Goal: Obtain resource: Download file/media

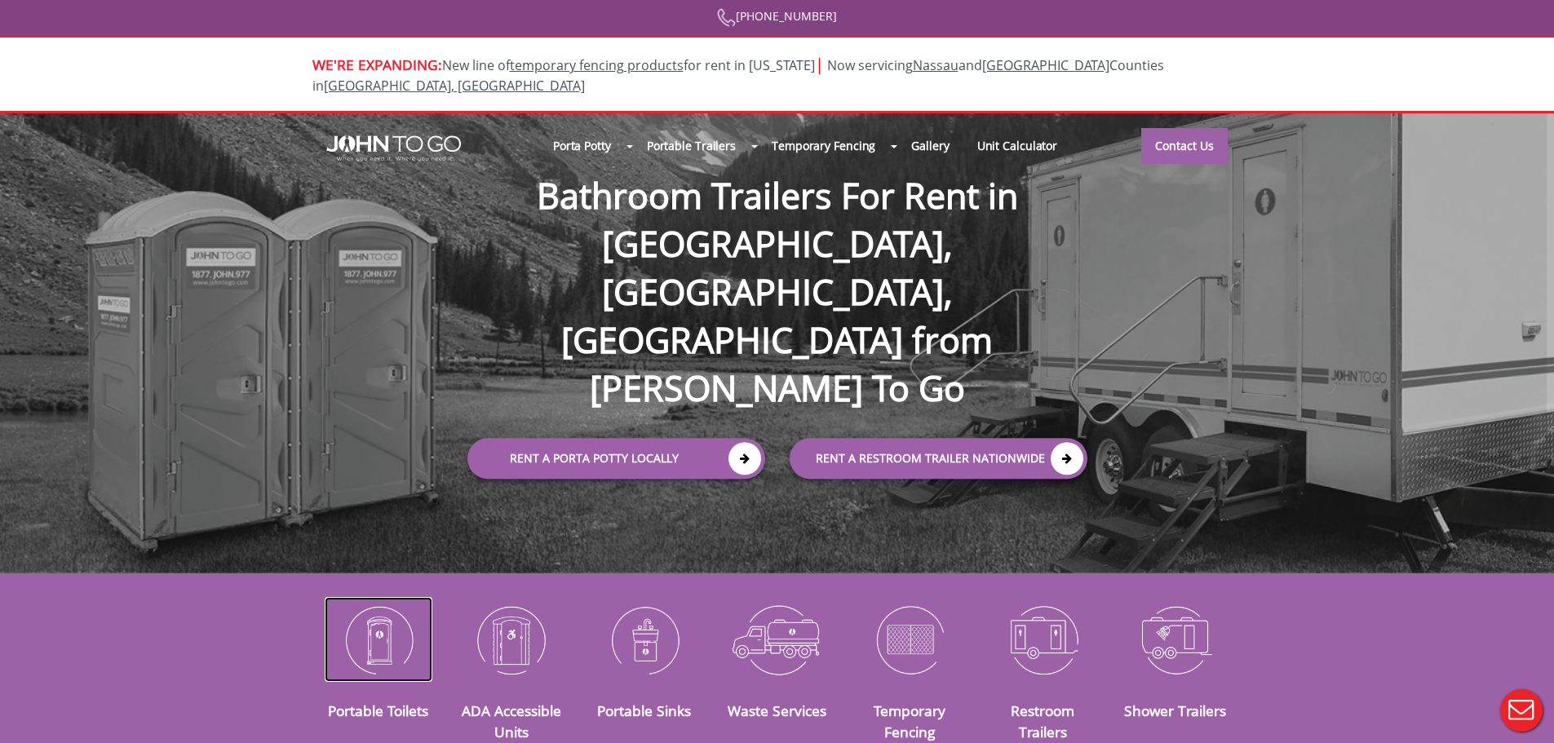
click at [424, 617] on img at bounding box center [379, 639] width 108 height 85
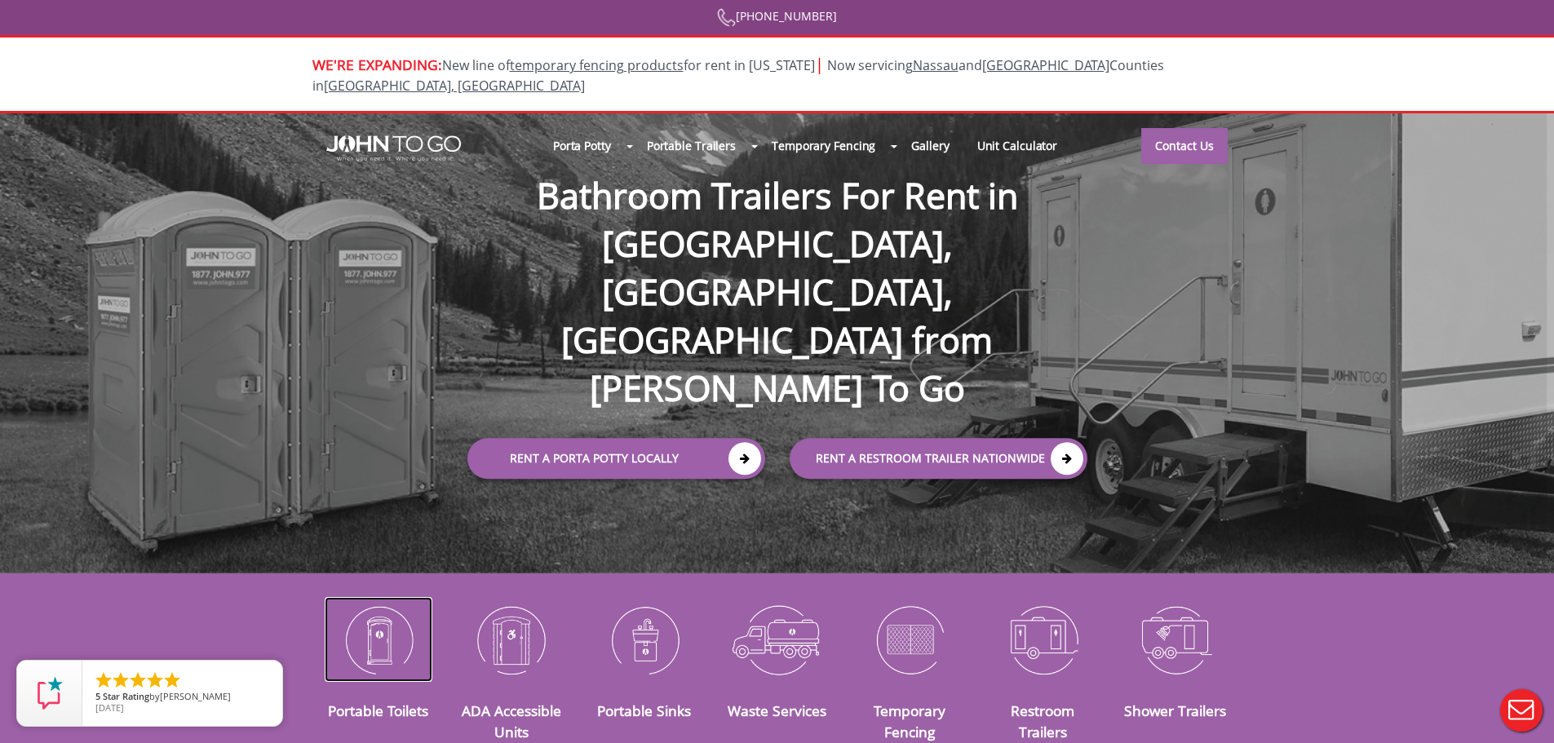
click at [391, 620] on img at bounding box center [379, 639] width 108 height 85
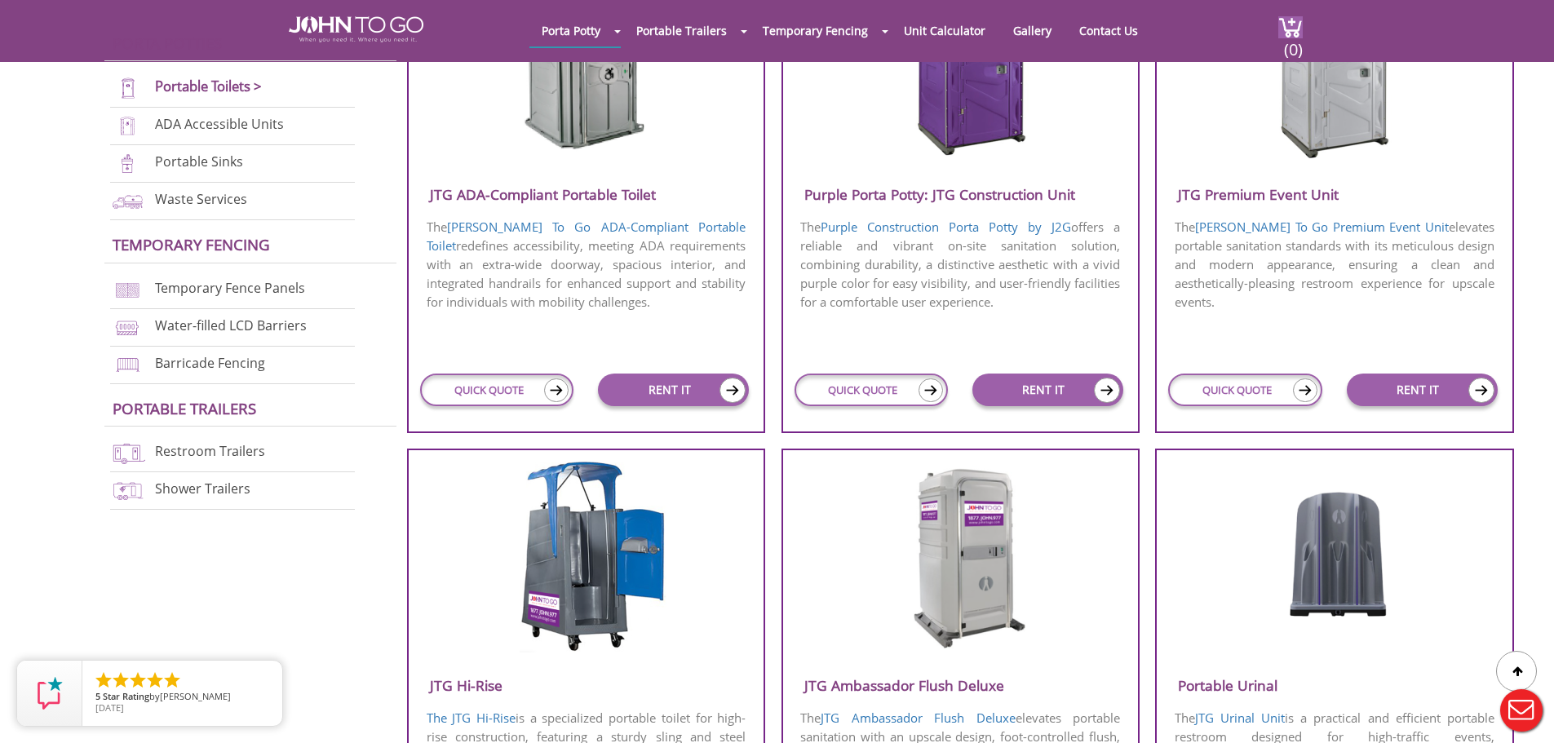
scroll to position [897, 0]
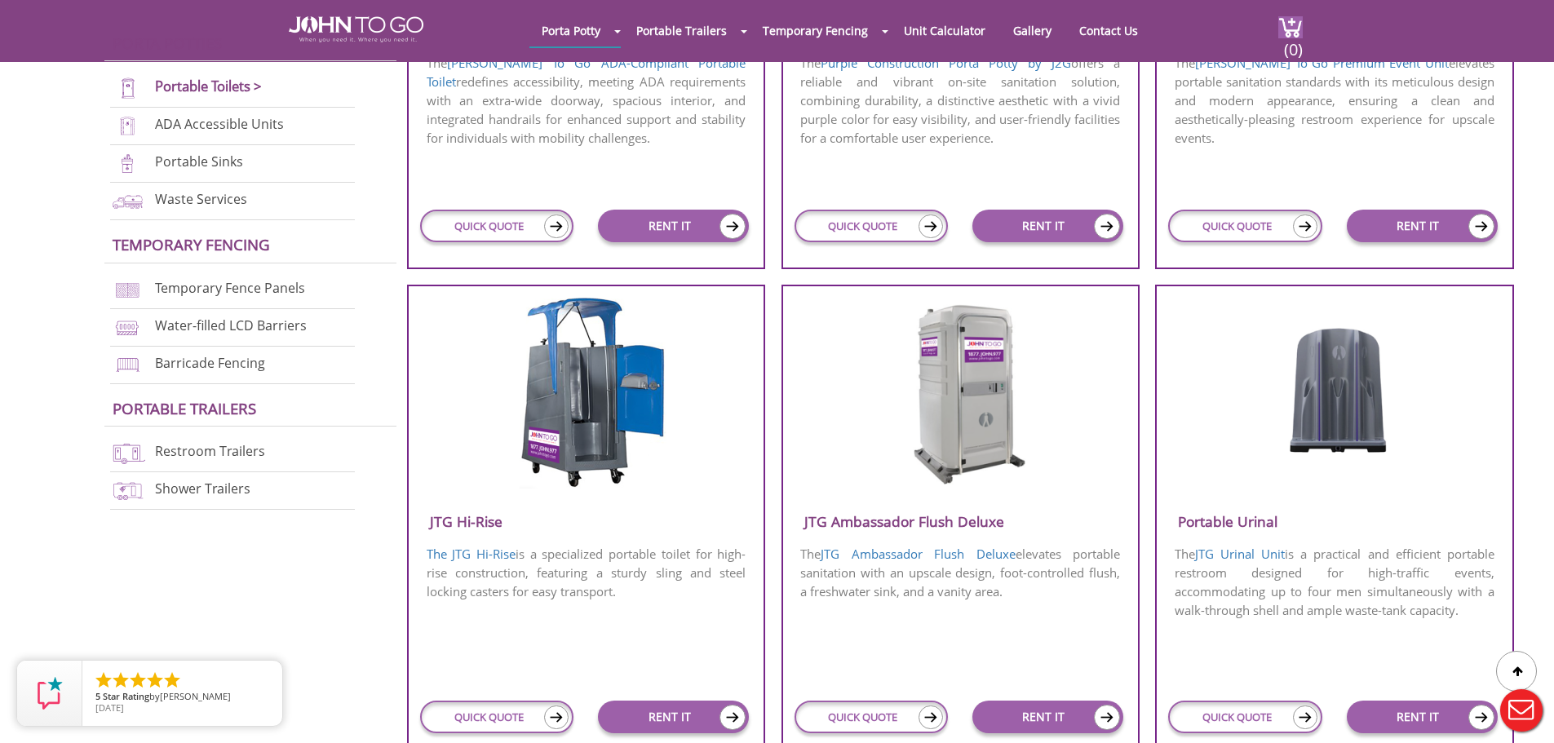
click at [957, 391] on img at bounding box center [960, 392] width 156 height 188
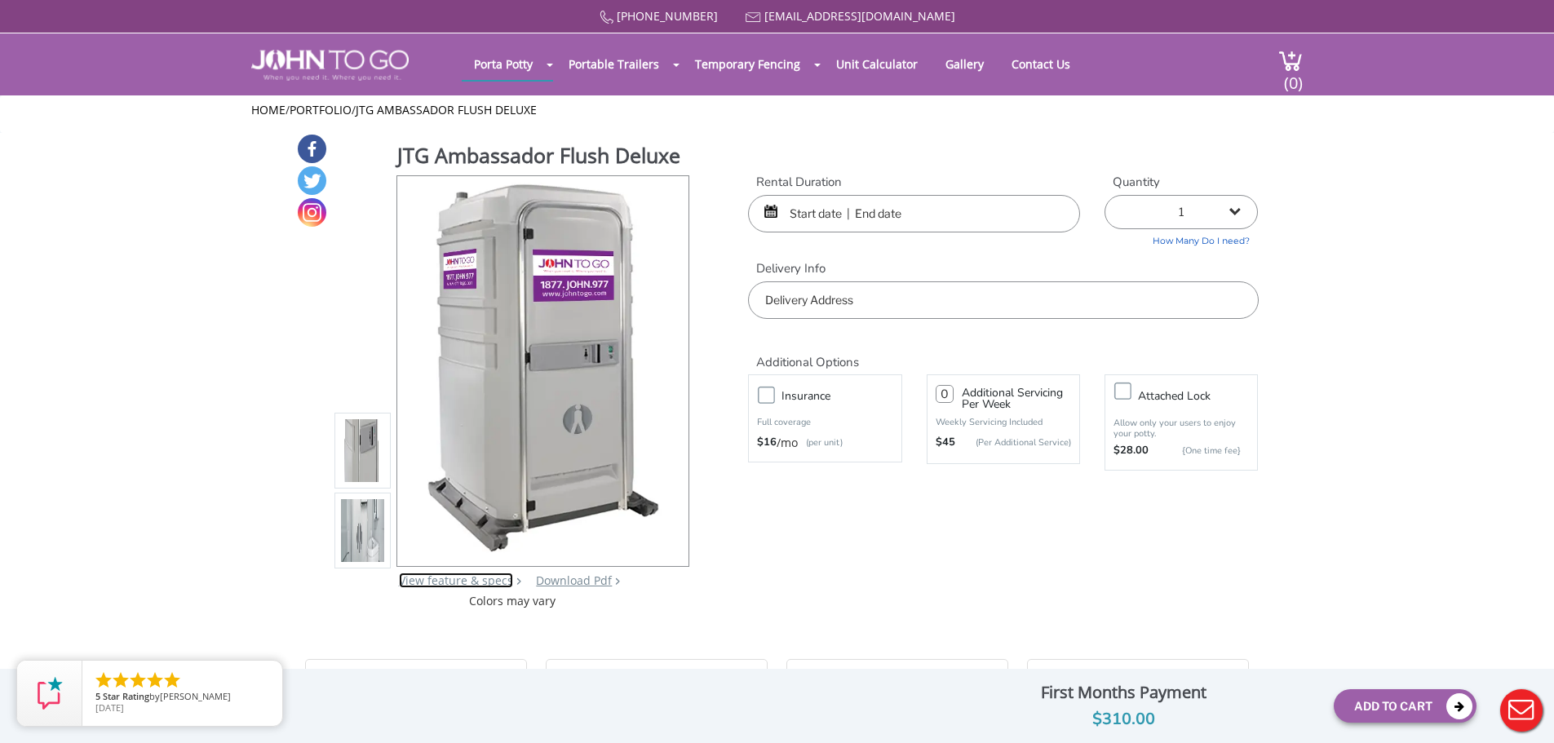
click at [481, 585] on link "View feature & specs" at bounding box center [456, 579] width 114 height 15
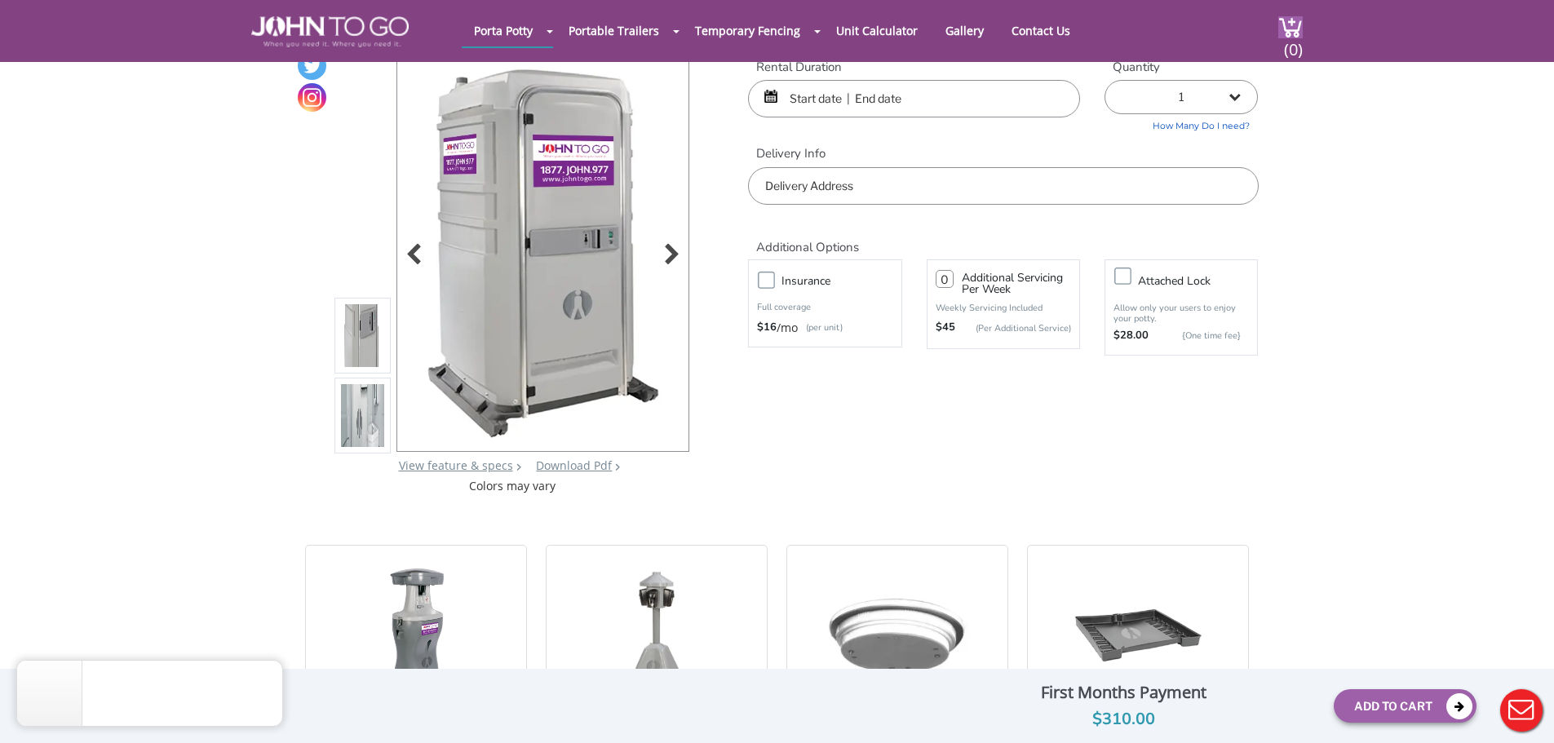
scroll to position [82, 0]
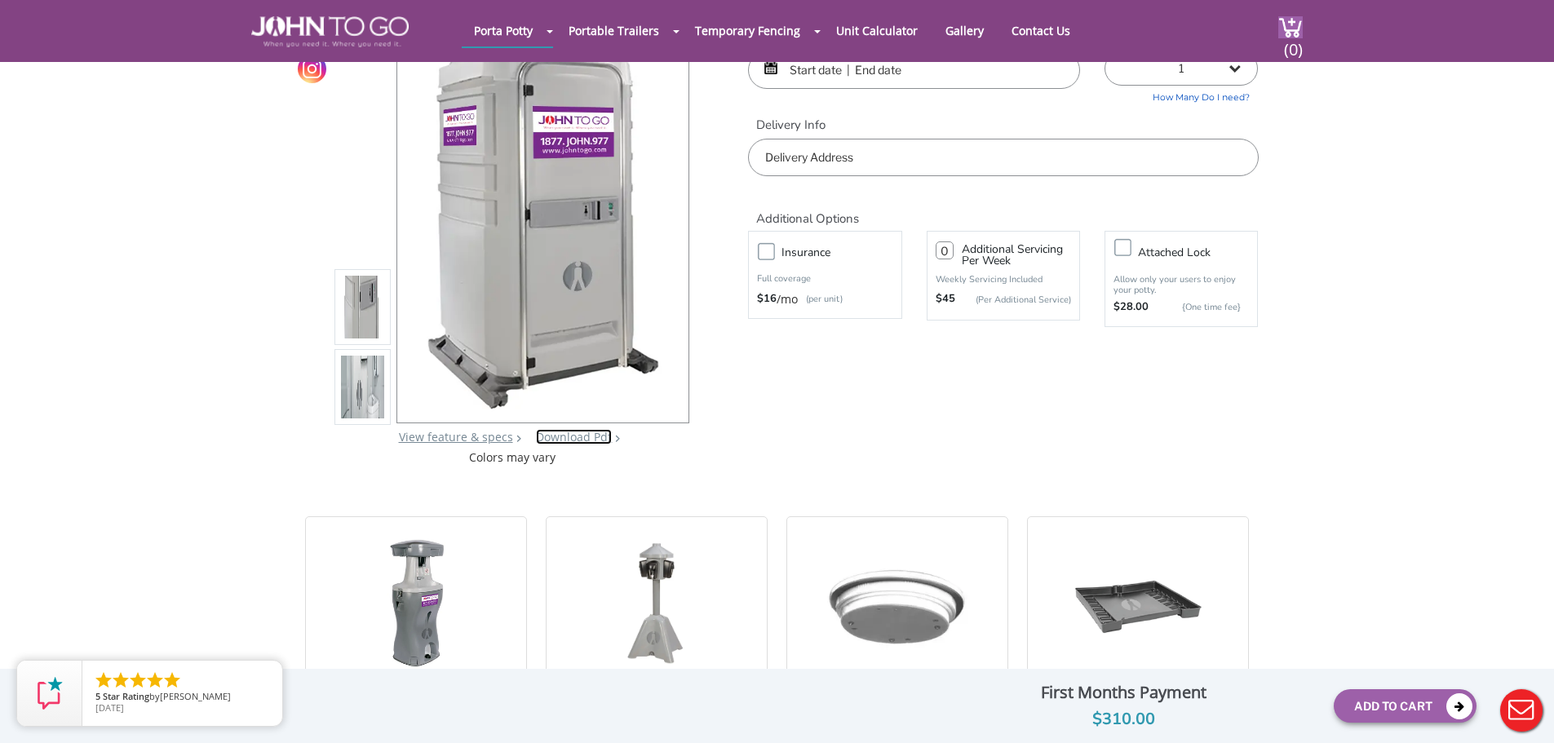
click at [577, 433] on link "Download Pdf" at bounding box center [574, 436] width 76 height 15
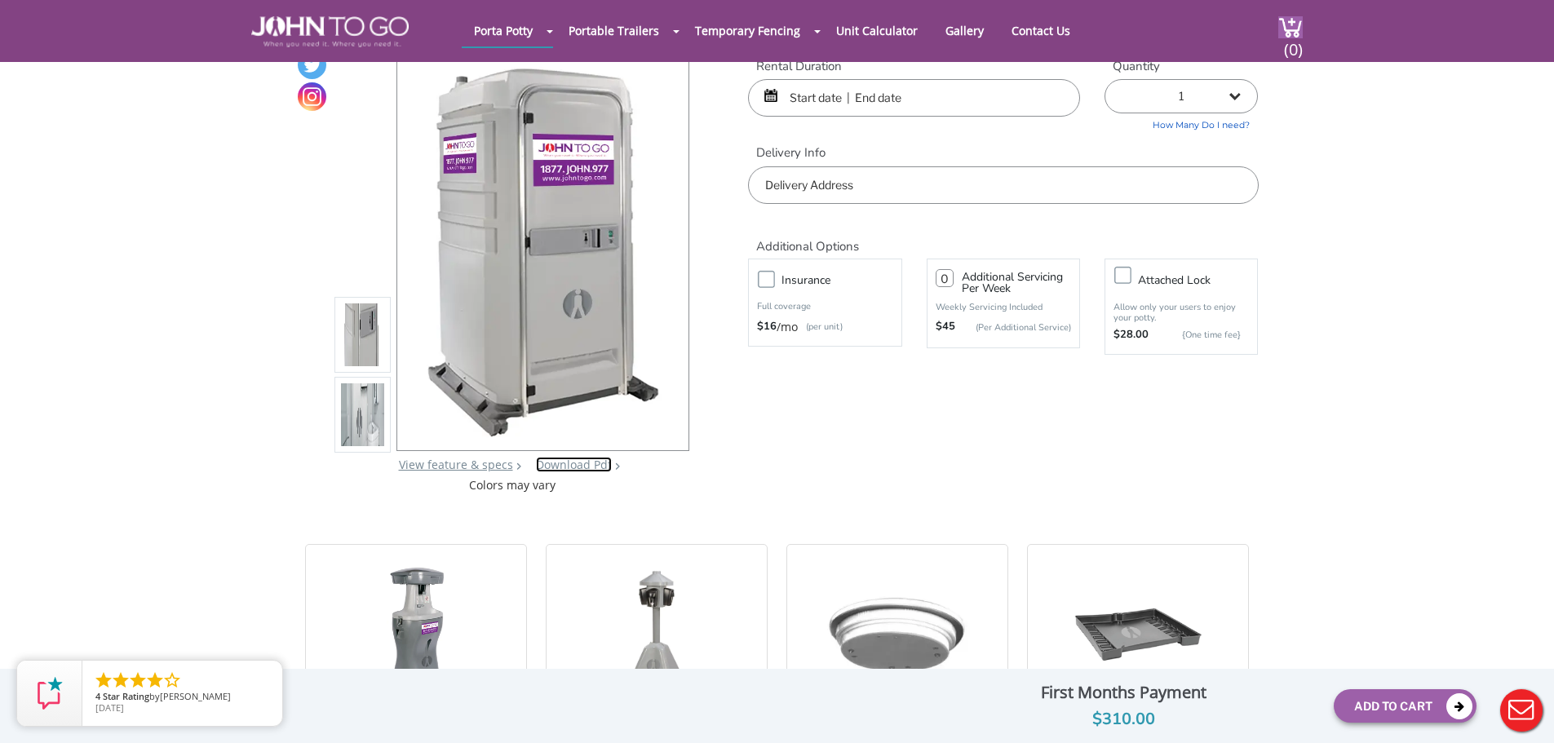
scroll to position [0, 0]
